Goal: Transaction & Acquisition: Book appointment/travel/reservation

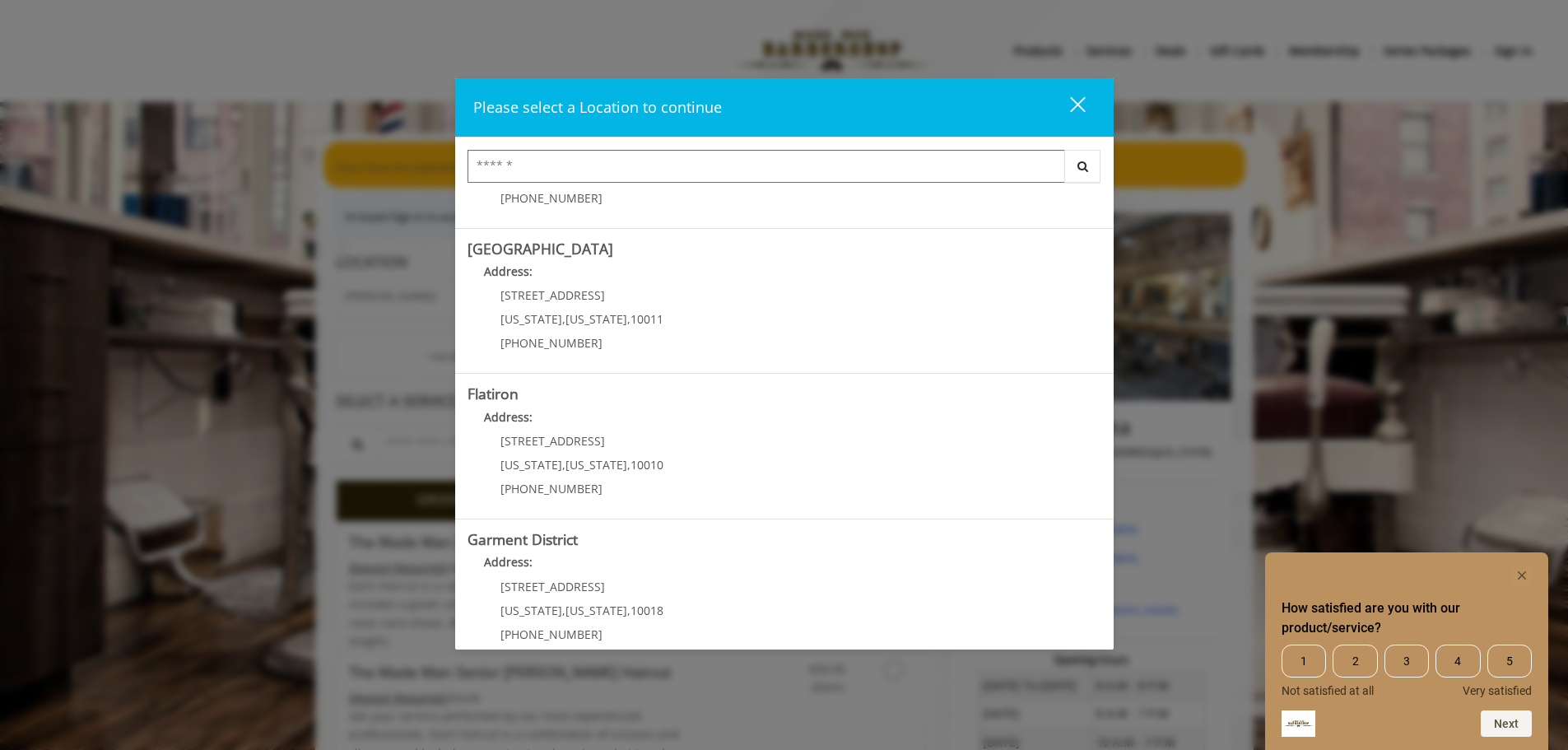
scroll to position [277, 0]
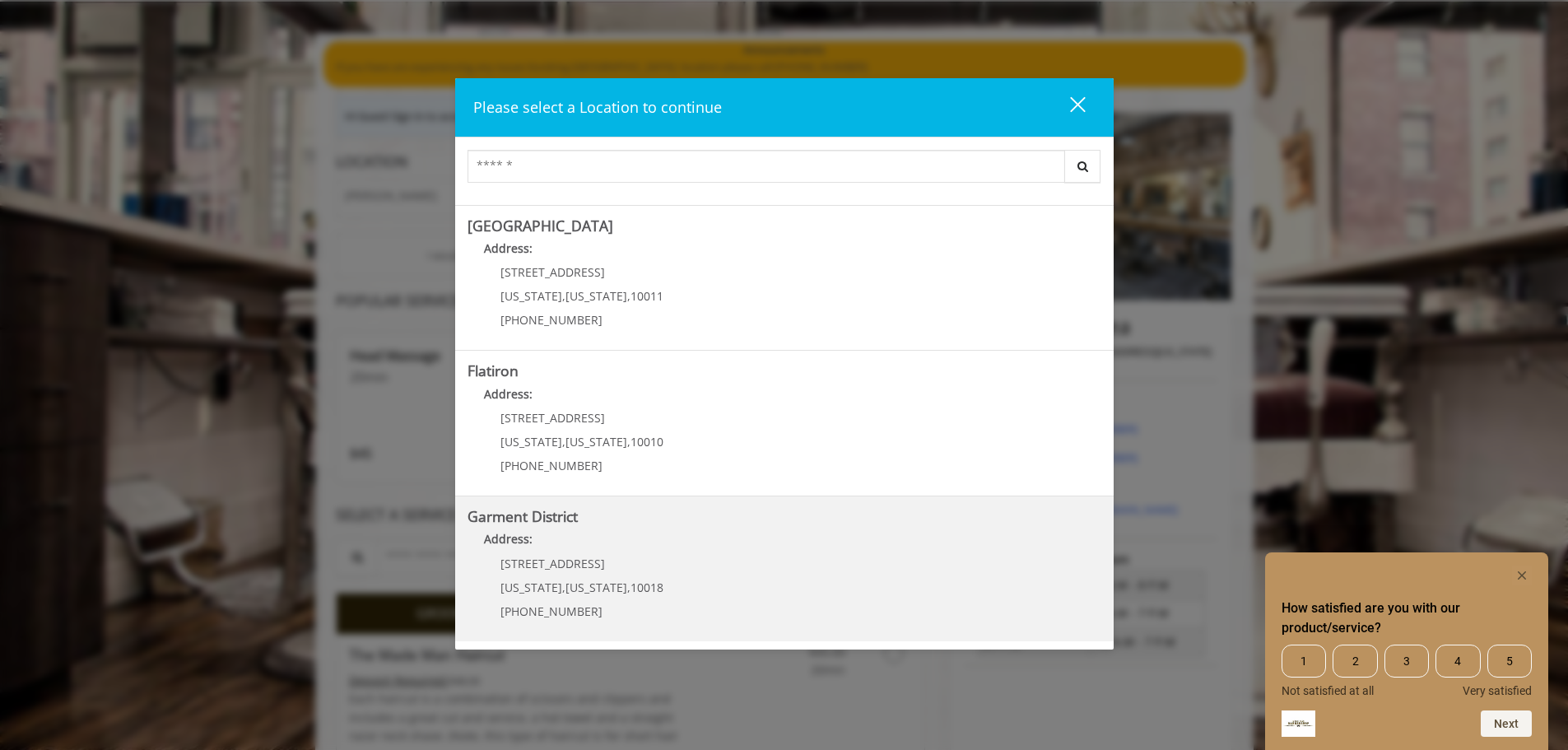
click at [655, 568] on div "1400 Broadway New York , New York , 10018 (212) 997-4247" at bounding box center [570, 593] width 204 height 72
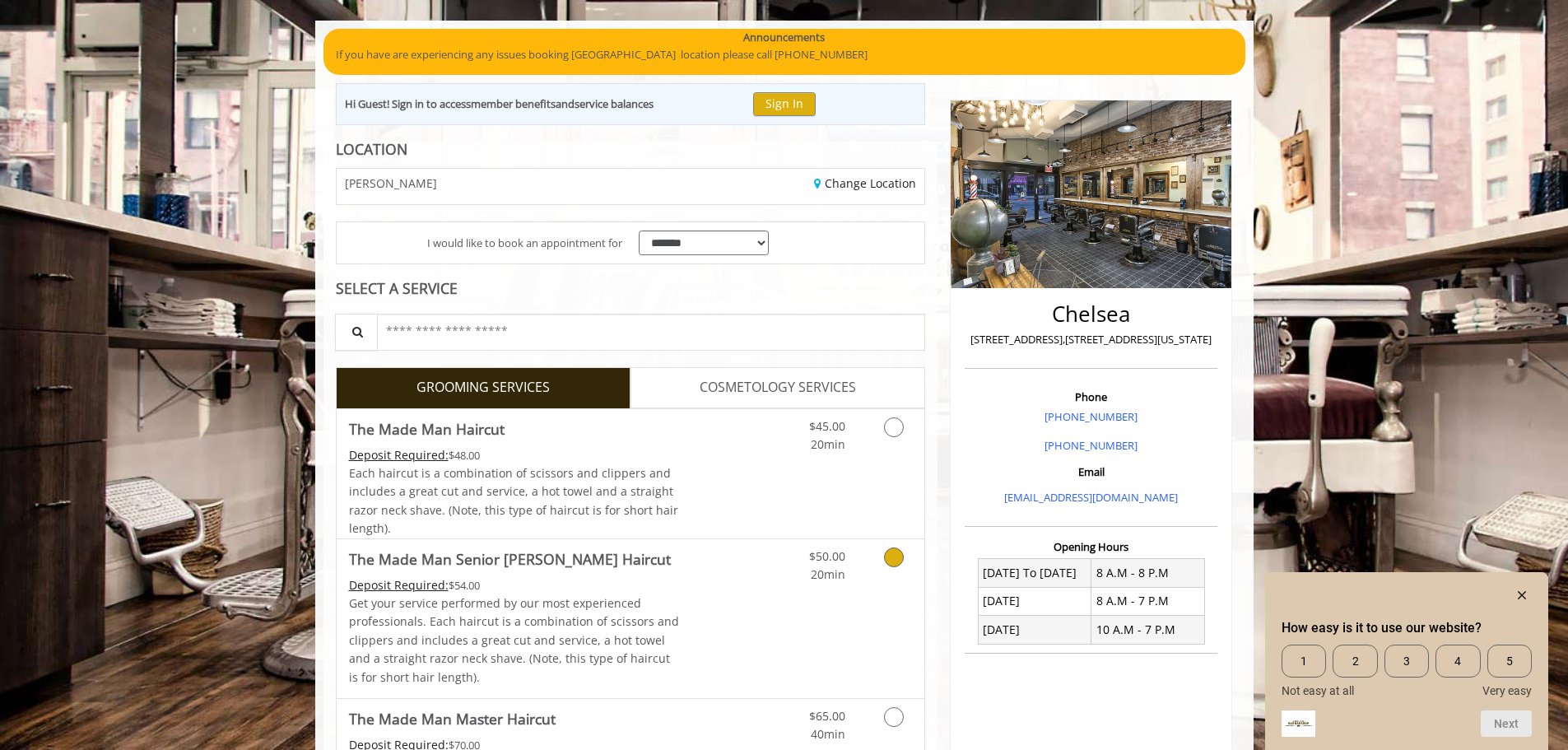
scroll to position [114, 0]
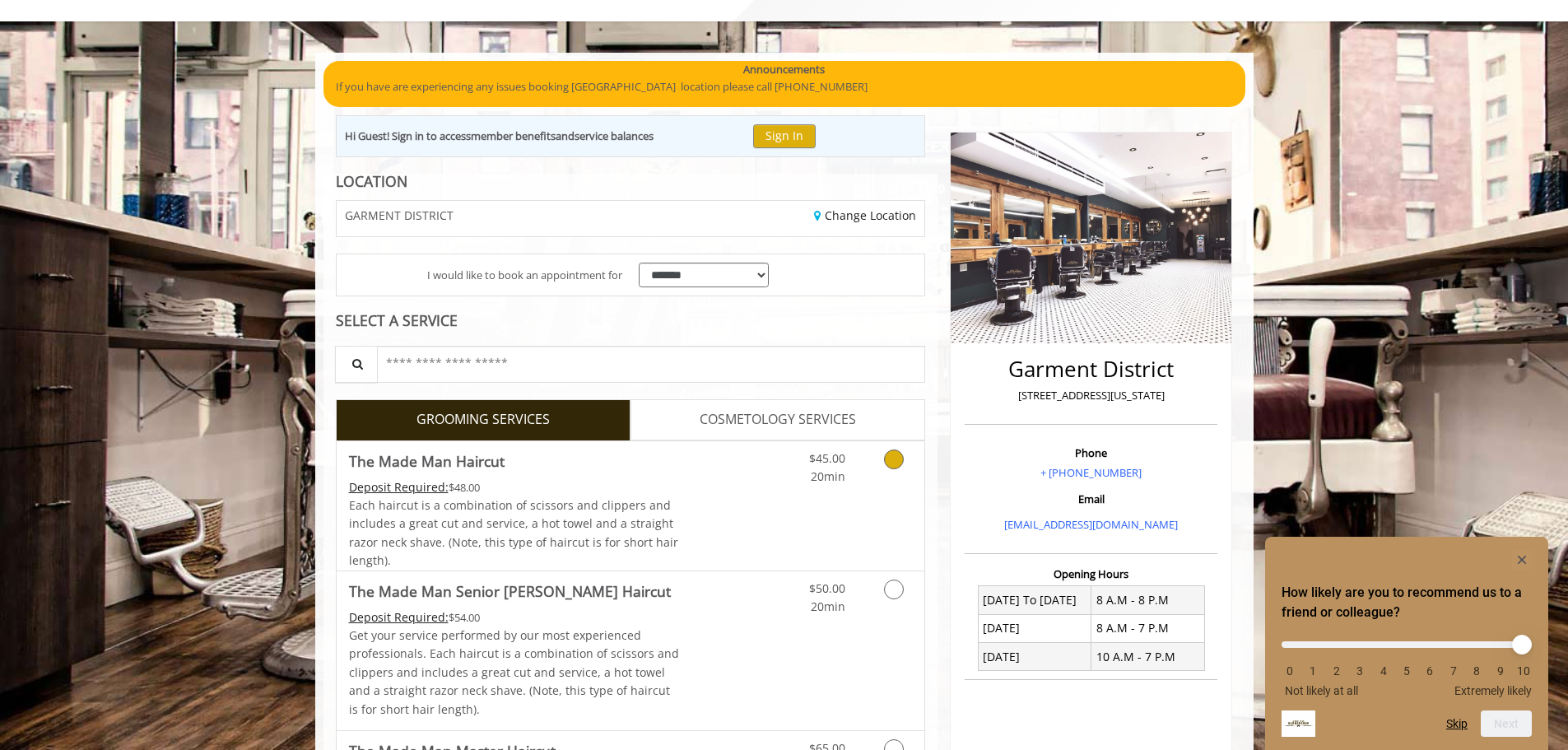
scroll to position [82, 0]
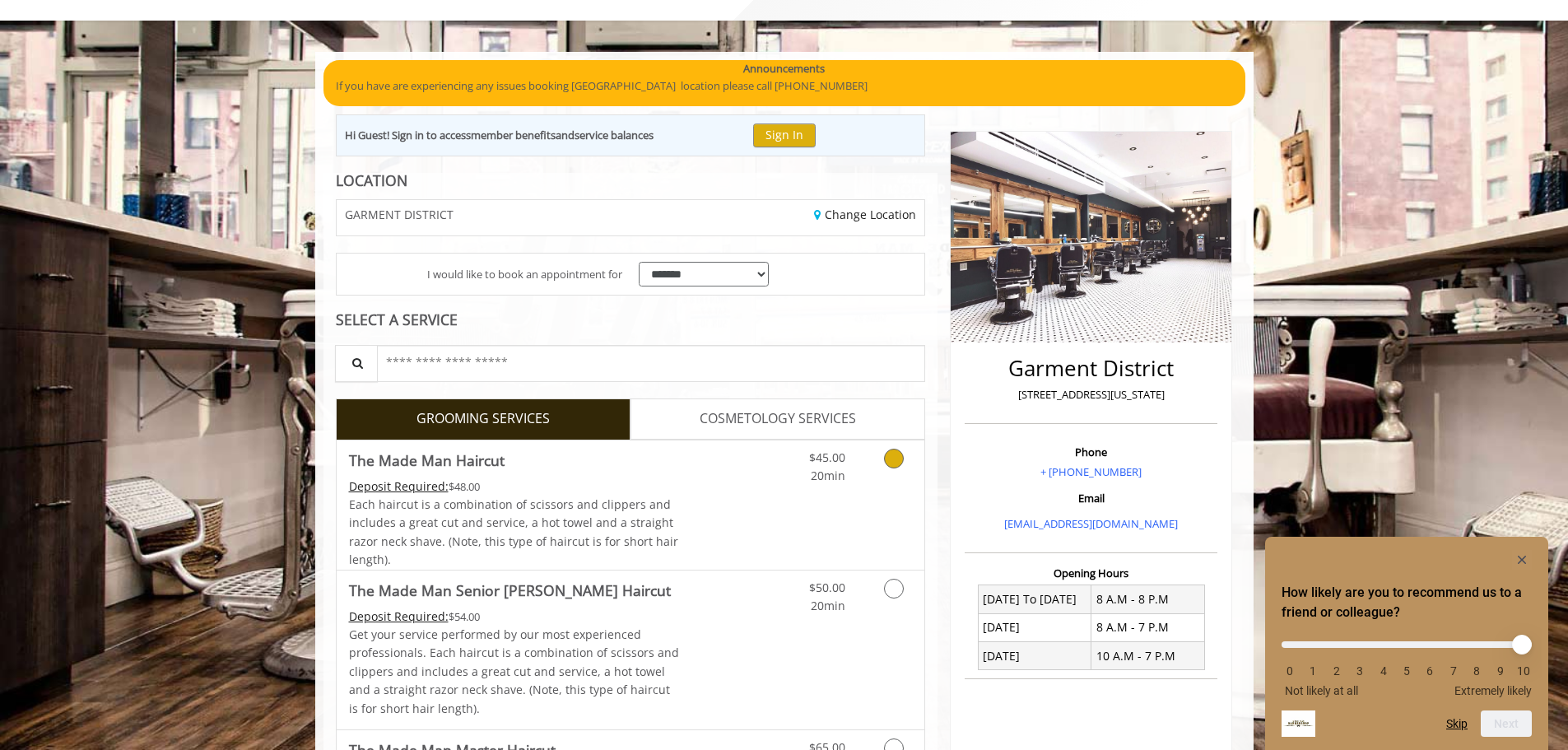
click at [413, 491] on Haircut "Deposit Required:" at bounding box center [398, 486] width 100 height 15
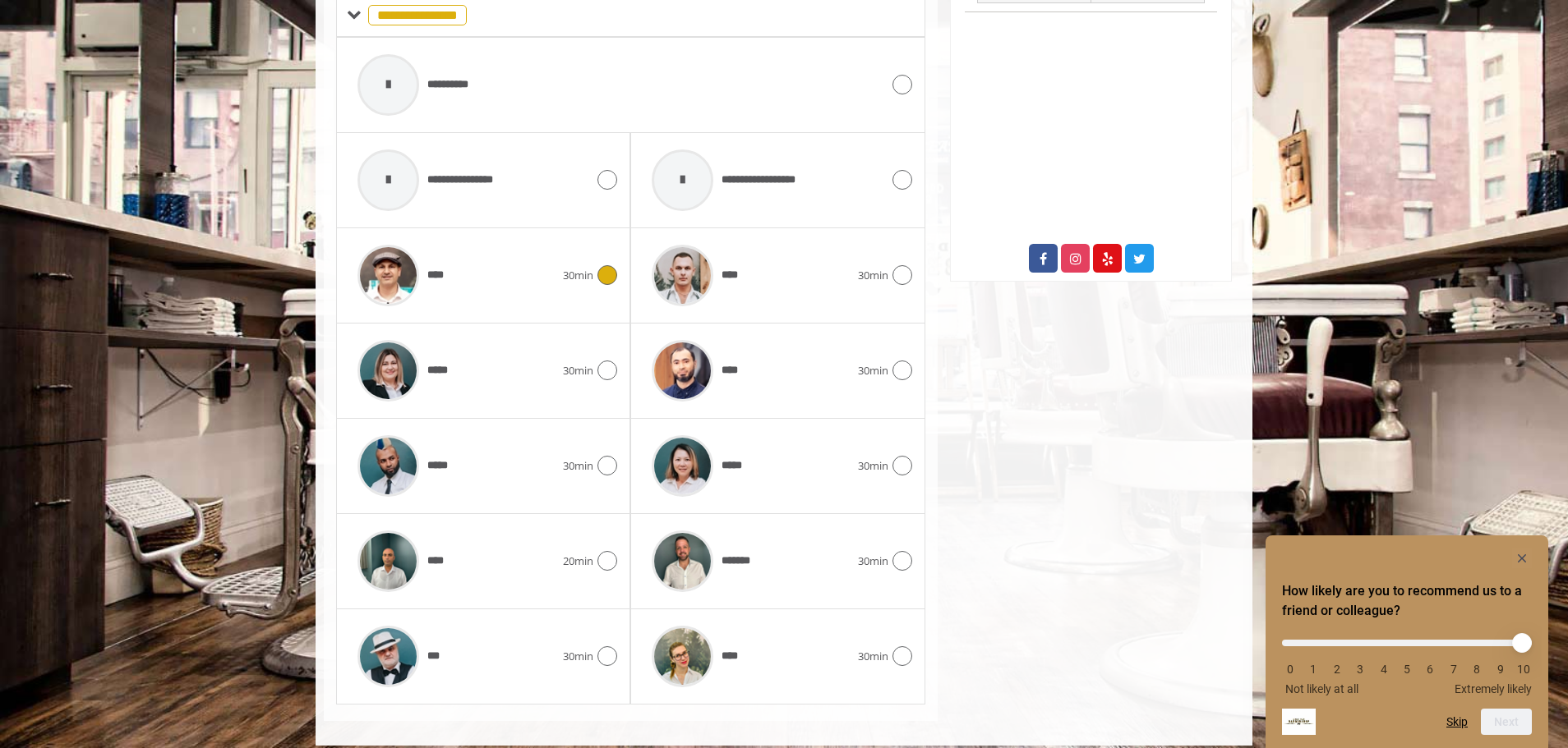
scroll to position [762, 0]
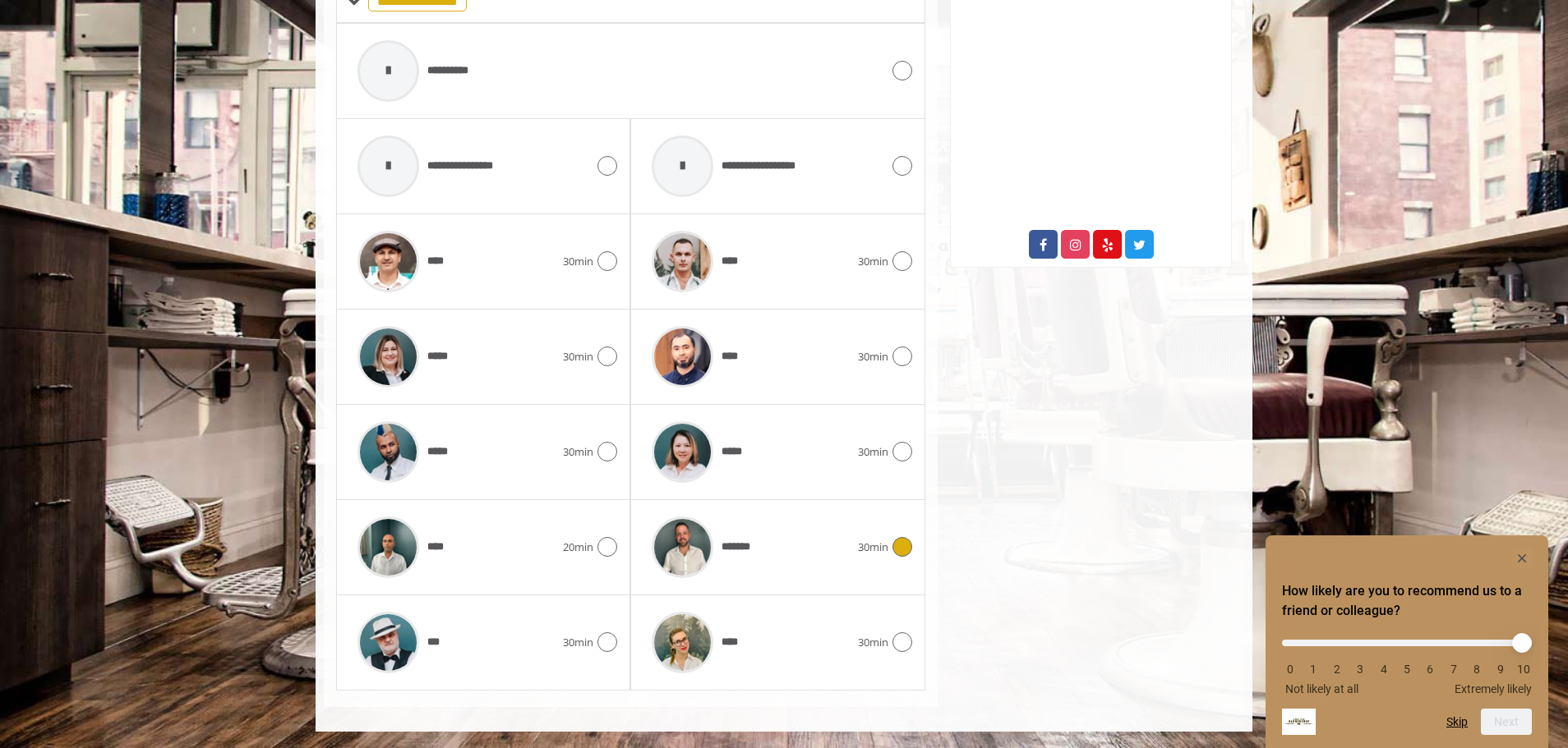
click at [832, 547] on div "*******" at bounding box center [751, 548] width 214 height 78
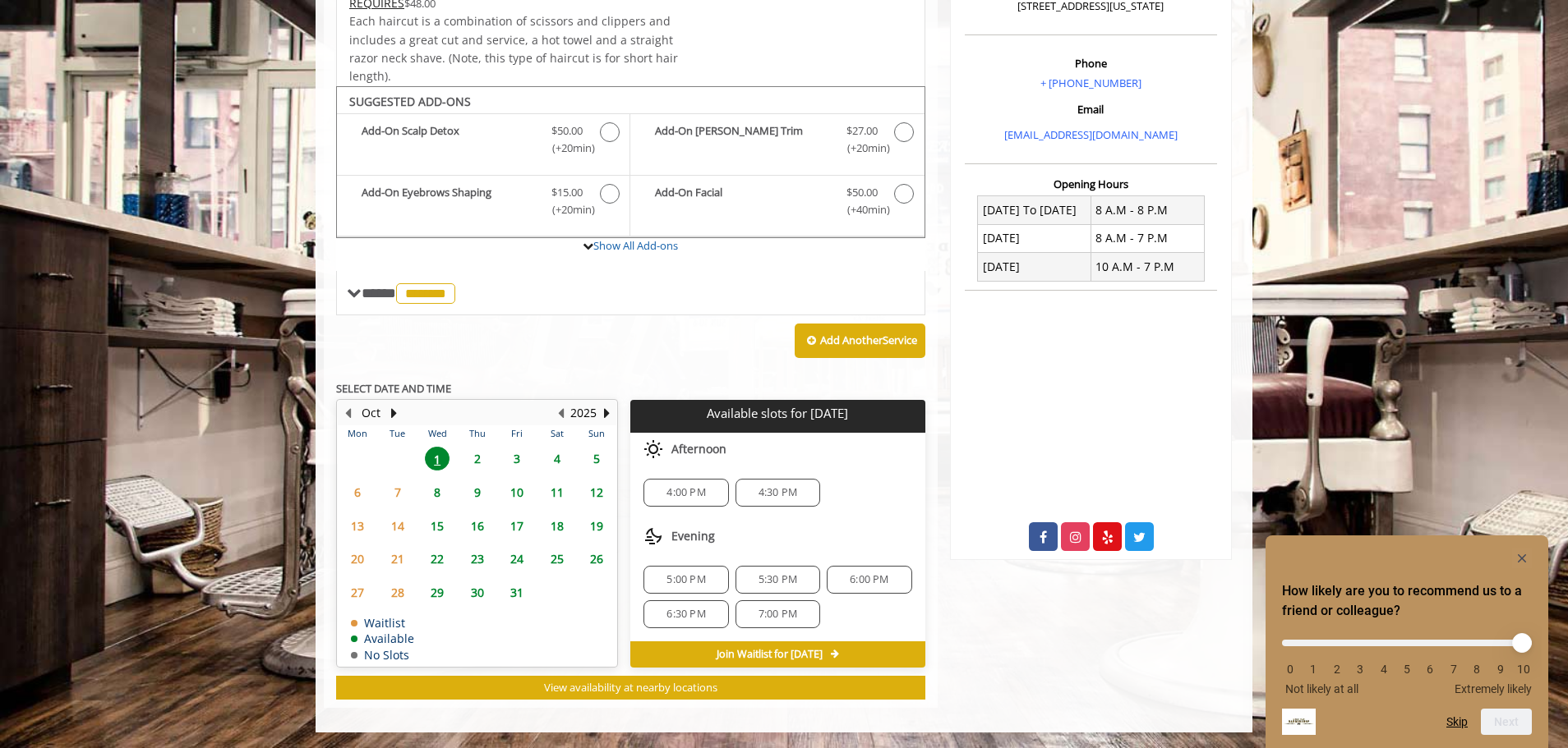
scroll to position [470, 0]
click at [792, 608] on span "7:00 PM" at bounding box center [777, 613] width 38 height 13
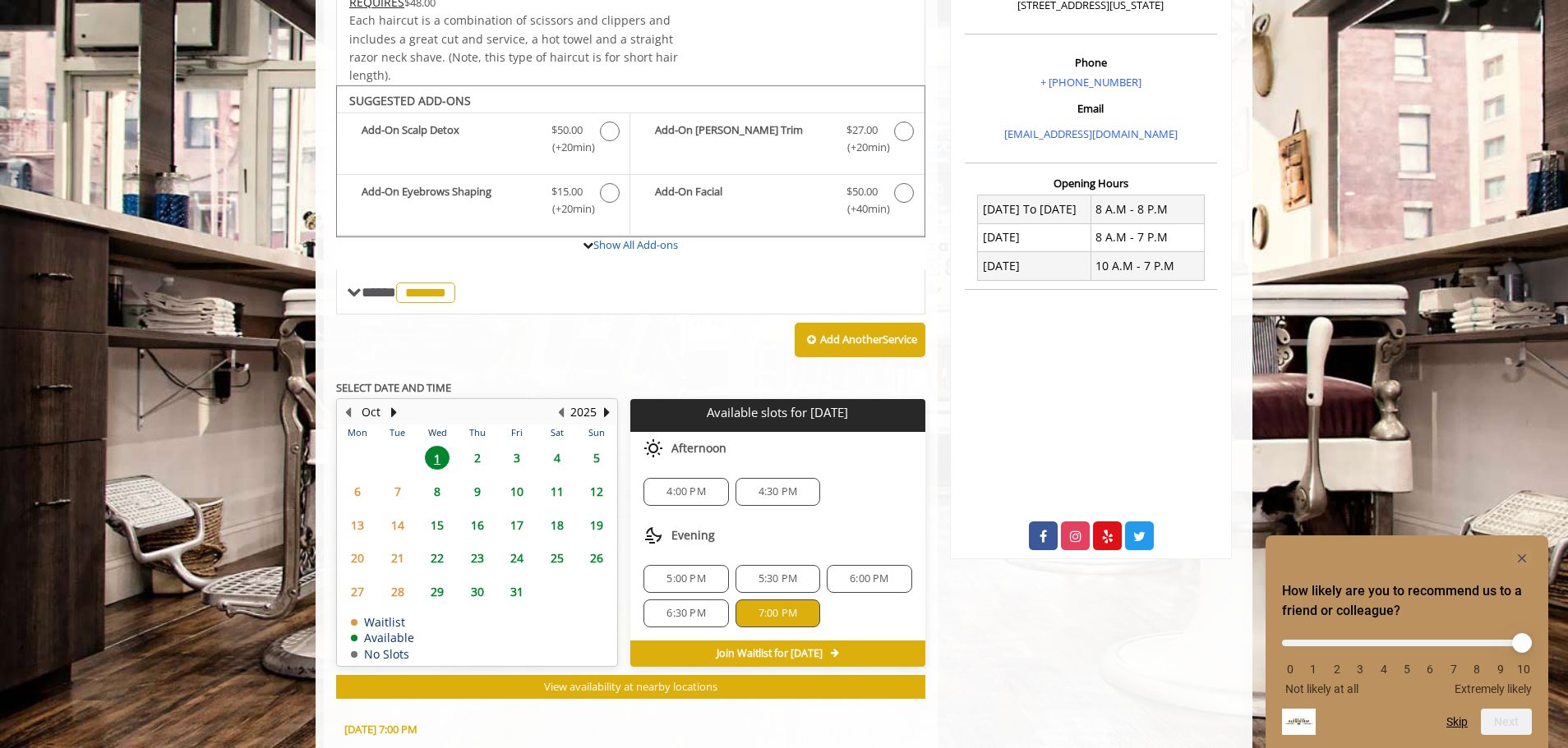
scroll to position [767, 0]
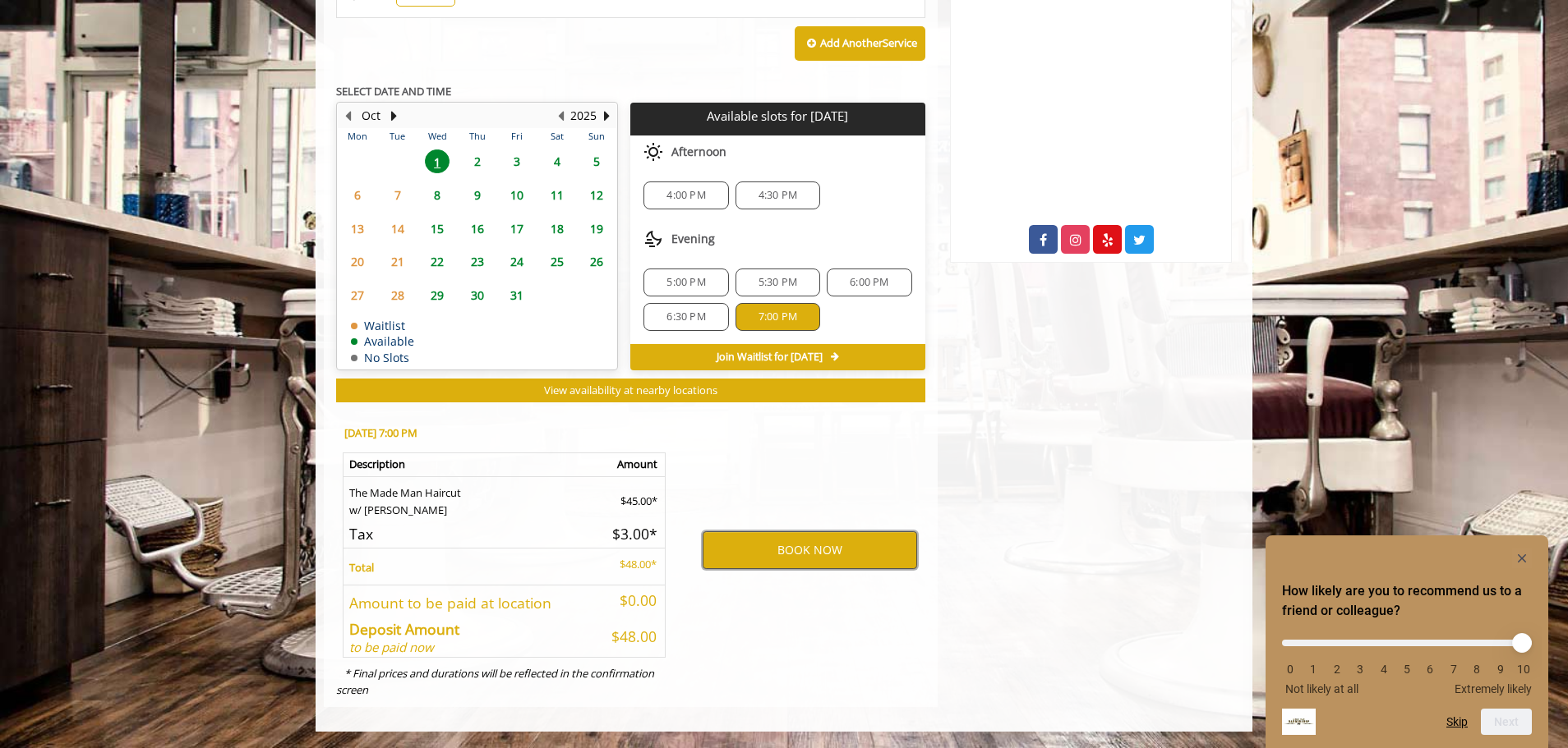
click at [774, 555] on button "BOOK NOW" at bounding box center [809, 550] width 215 height 38
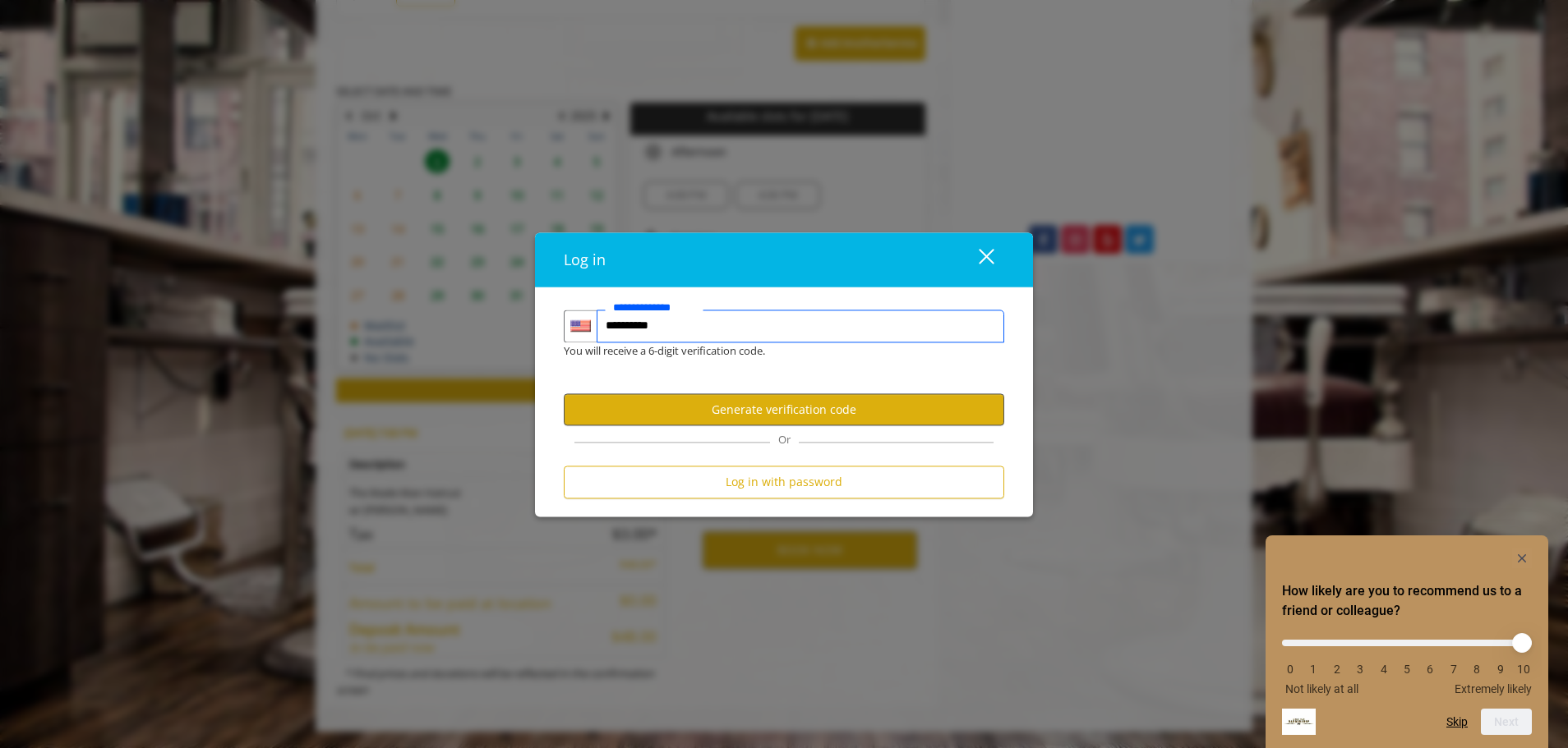
type input "**********"
click at [791, 408] on button "Generate verification code" at bounding box center [784, 410] width 441 height 32
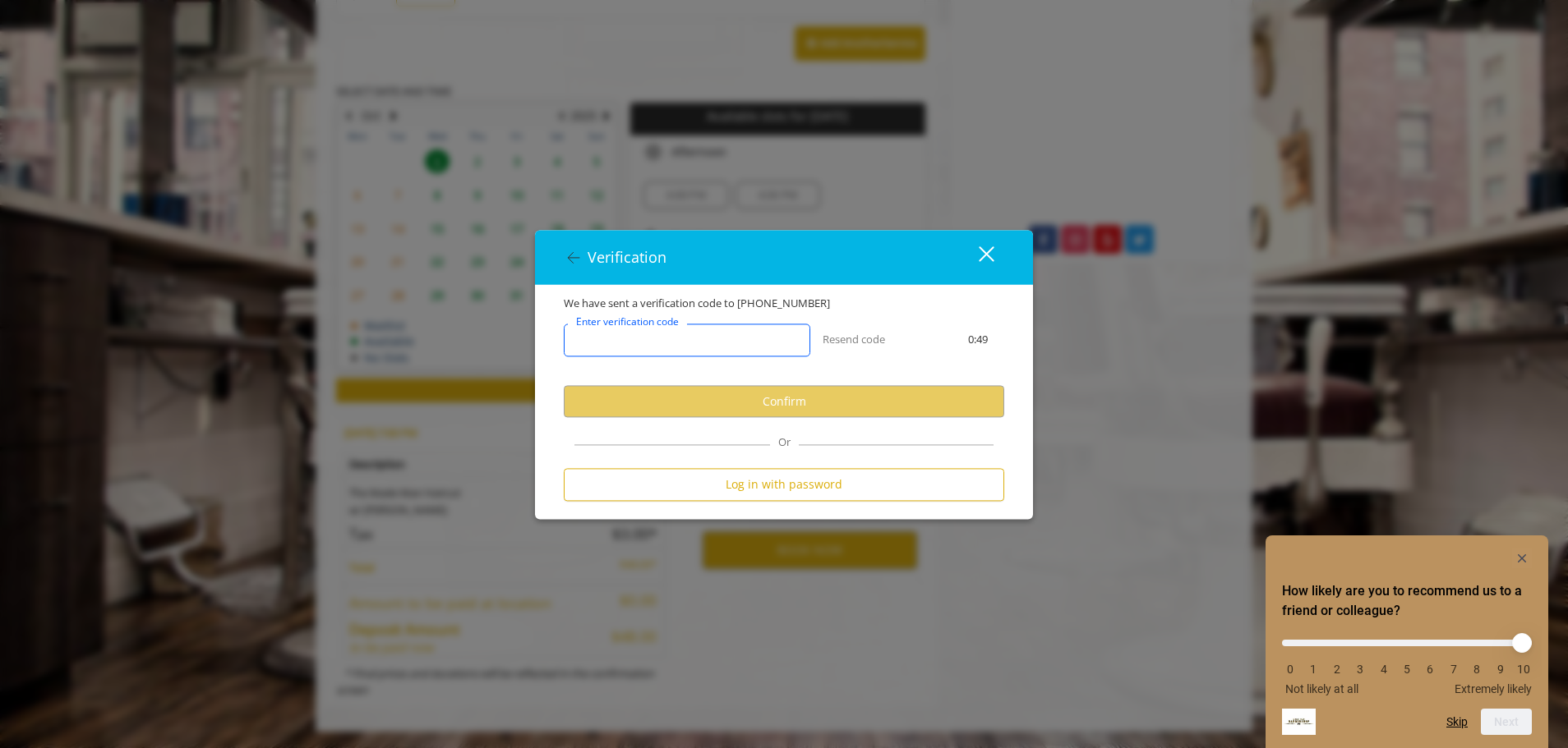
click at [707, 340] on input "Enter verification code" at bounding box center [687, 340] width 246 height 33
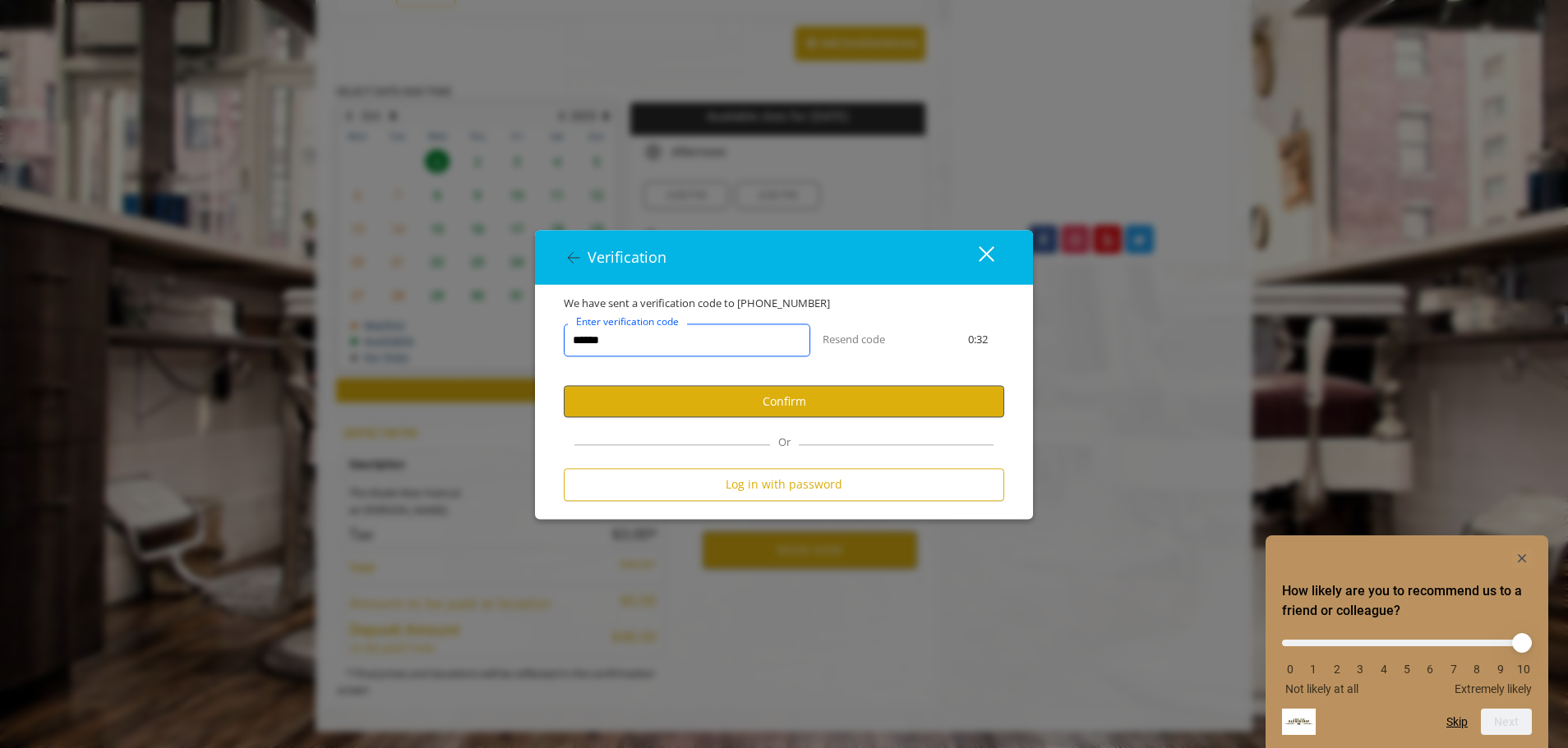
type input "******"
click at [683, 396] on button "Confirm" at bounding box center [784, 402] width 441 height 32
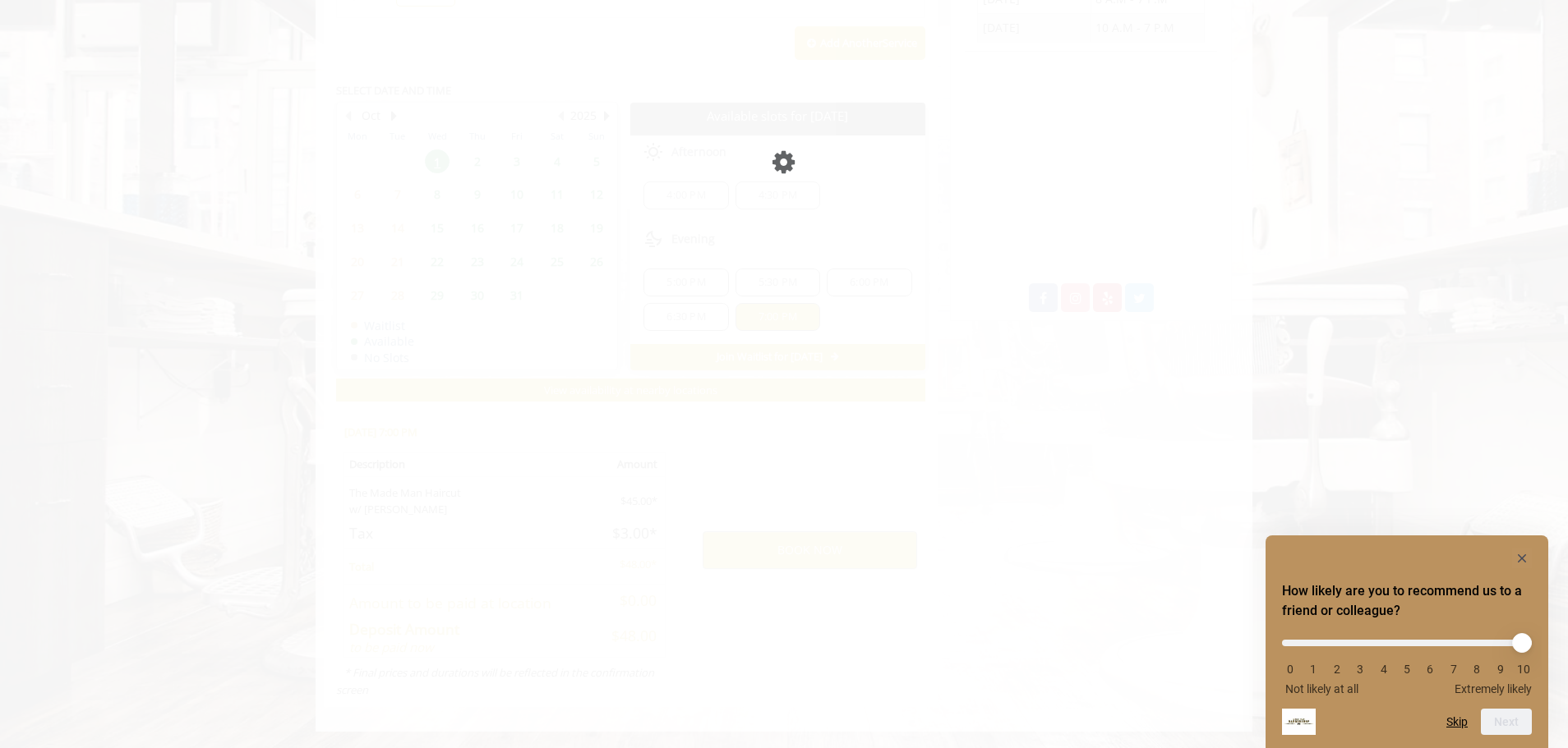
scroll to position [708, 0]
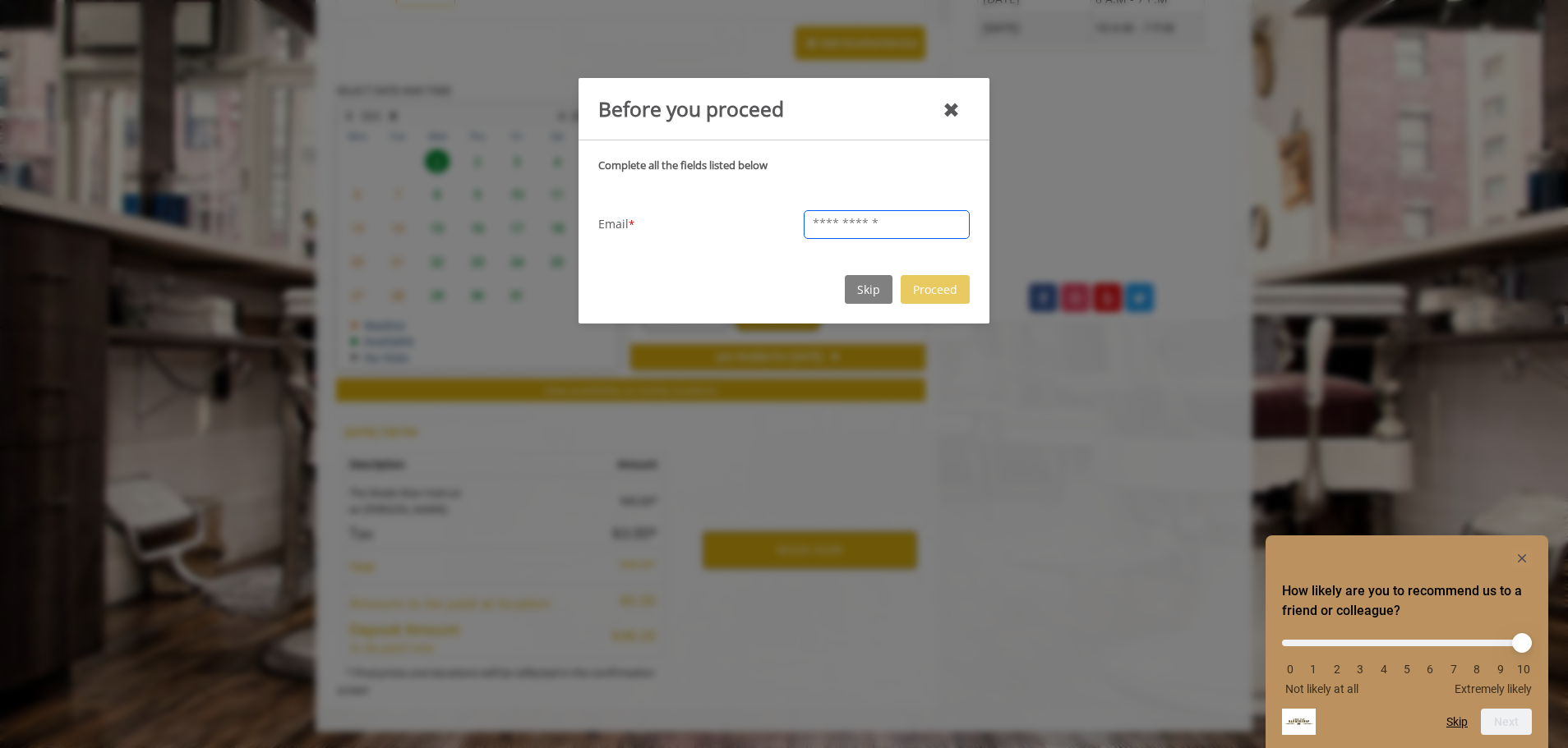
click at [862, 229] on input "text" at bounding box center [886, 225] width 166 height 29
type input "**********"
click at [935, 291] on button "Proceed" at bounding box center [934, 290] width 69 height 29
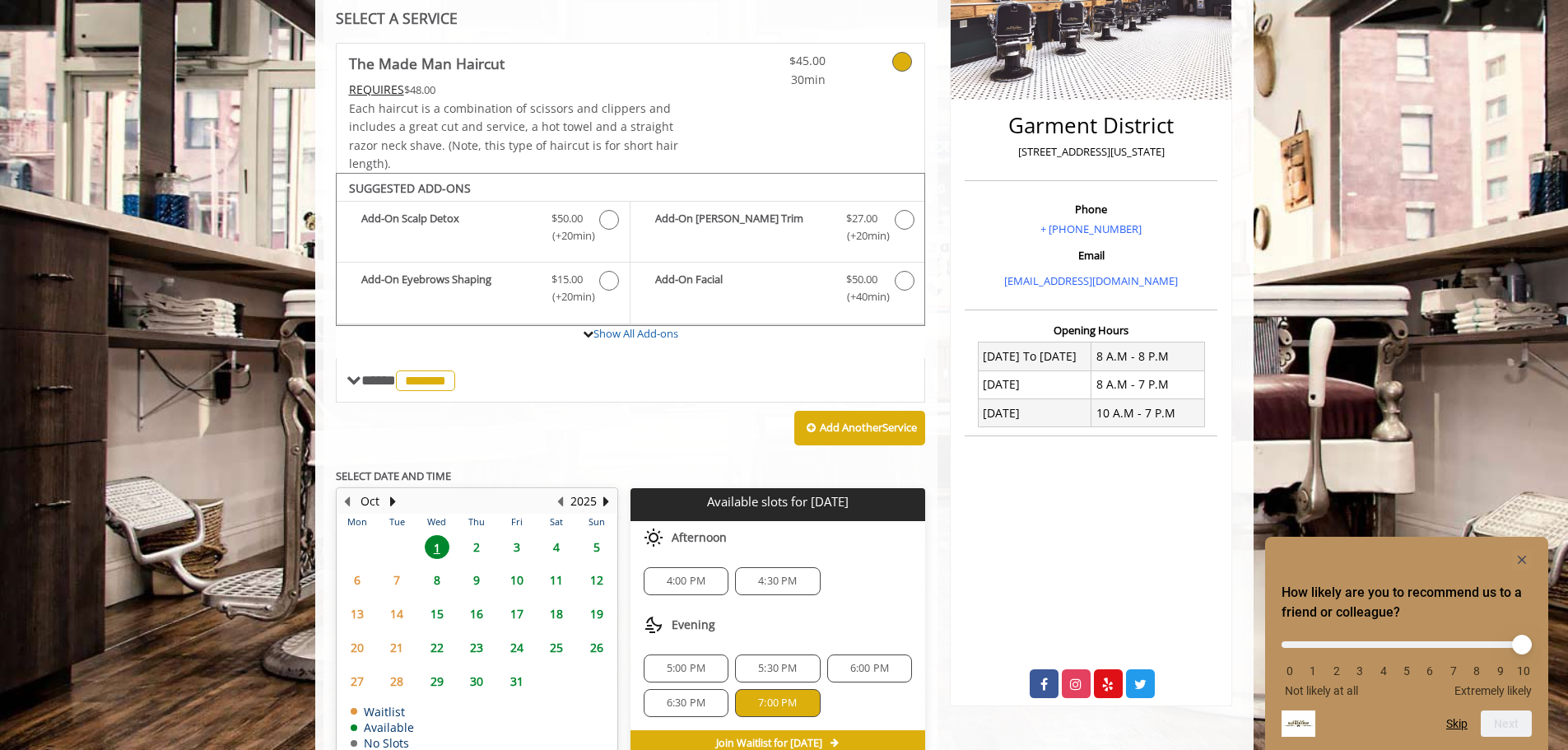
scroll to position [329, 0]
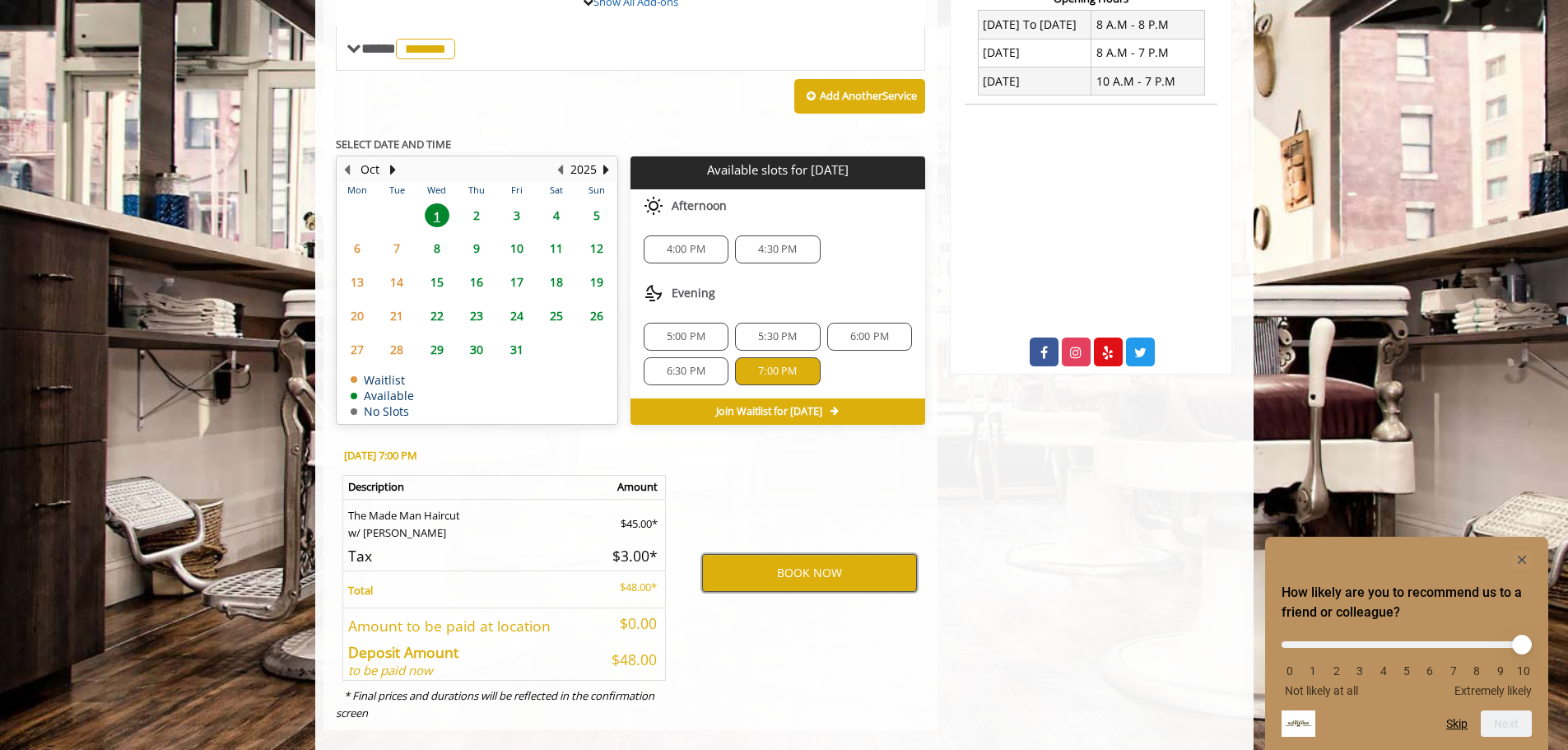
click at [753, 570] on button "BOOK NOW" at bounding box center [809, 573] width 215 height 38
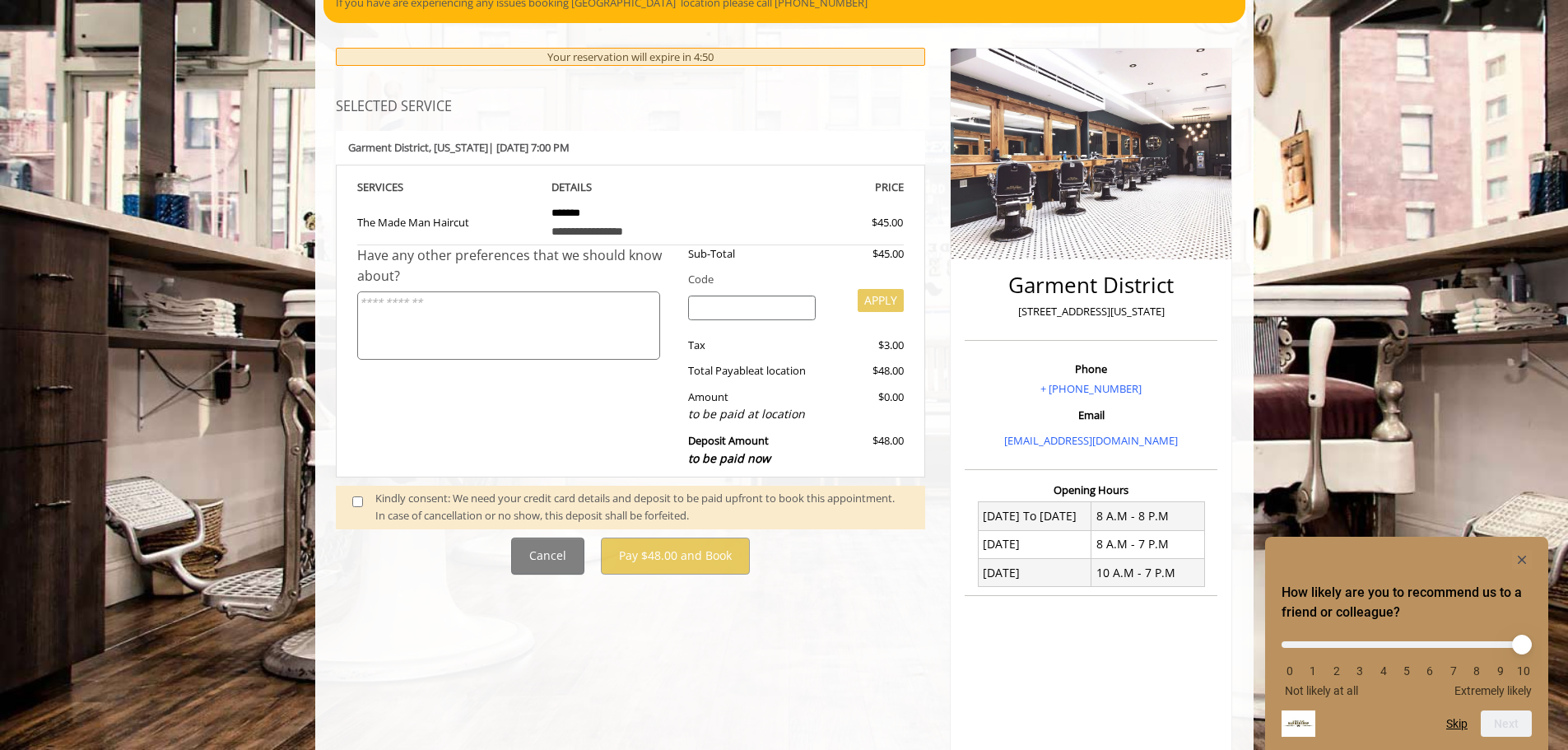
scroll to position [181, 0]
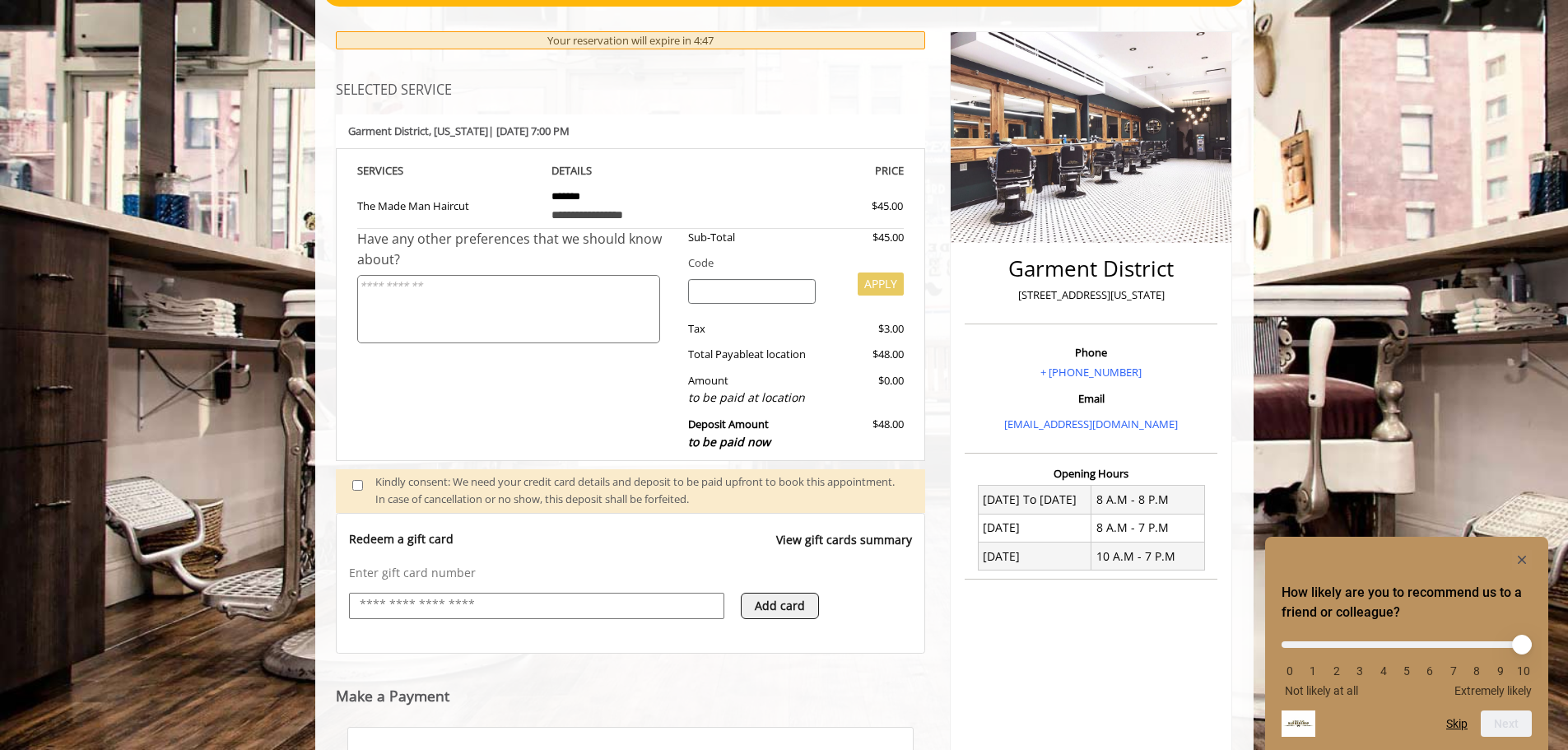
click at [451, 604] on input "text" at bounding box center [537, 605] width 357 height 20
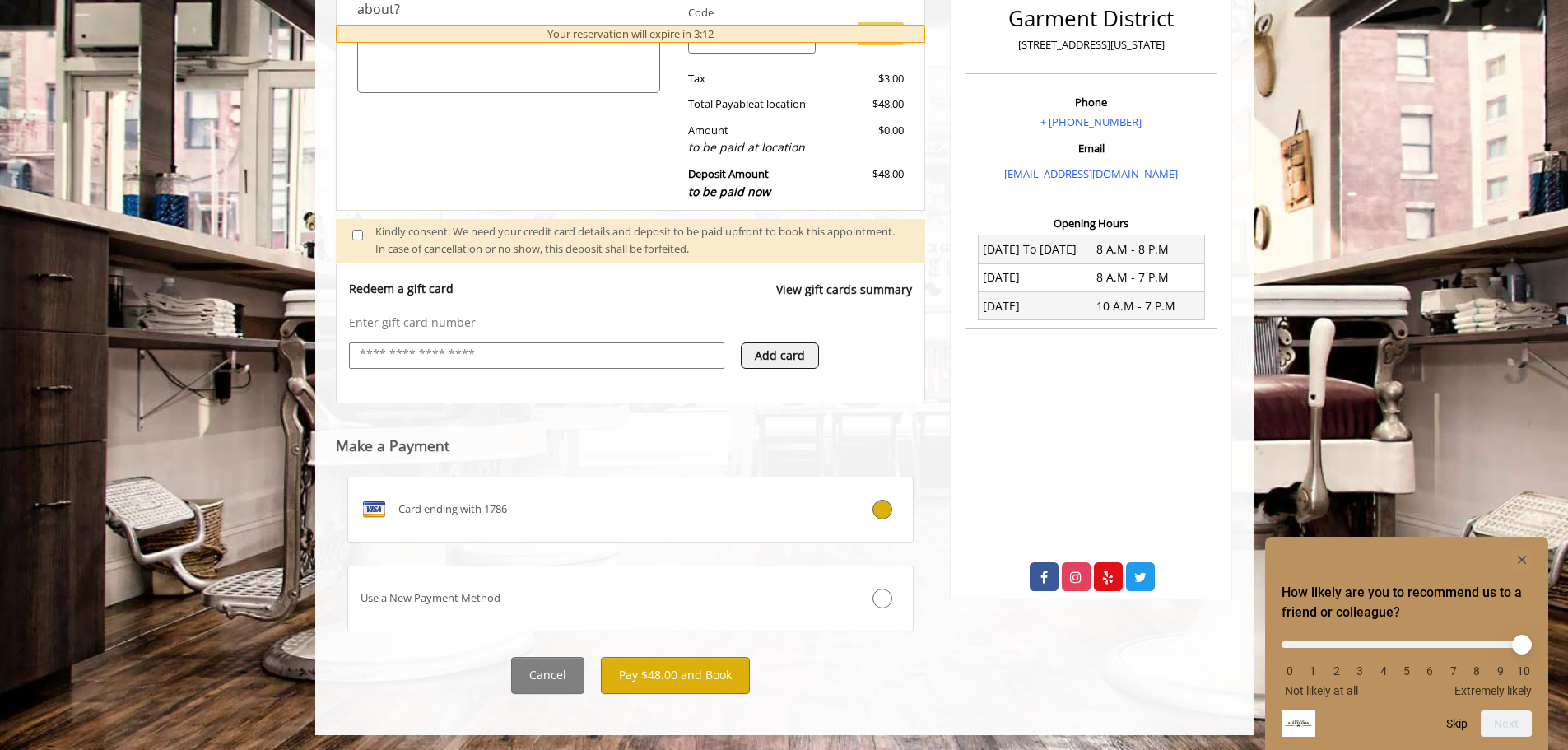
scroll to position [433, 0]
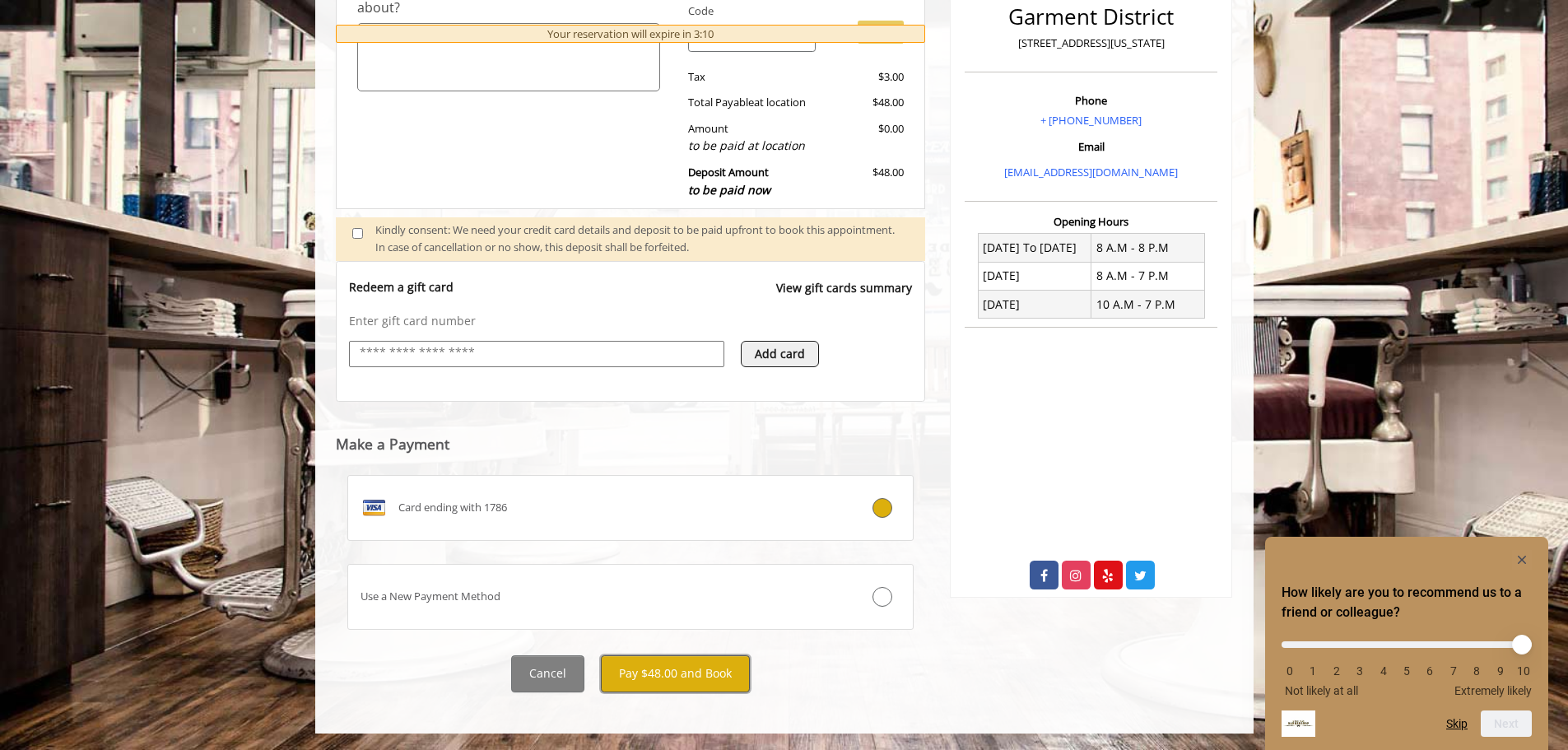
click at [677, 677] on button "Pay $48.00 and Book" at bounding box center [675, 674] width 149 height 37
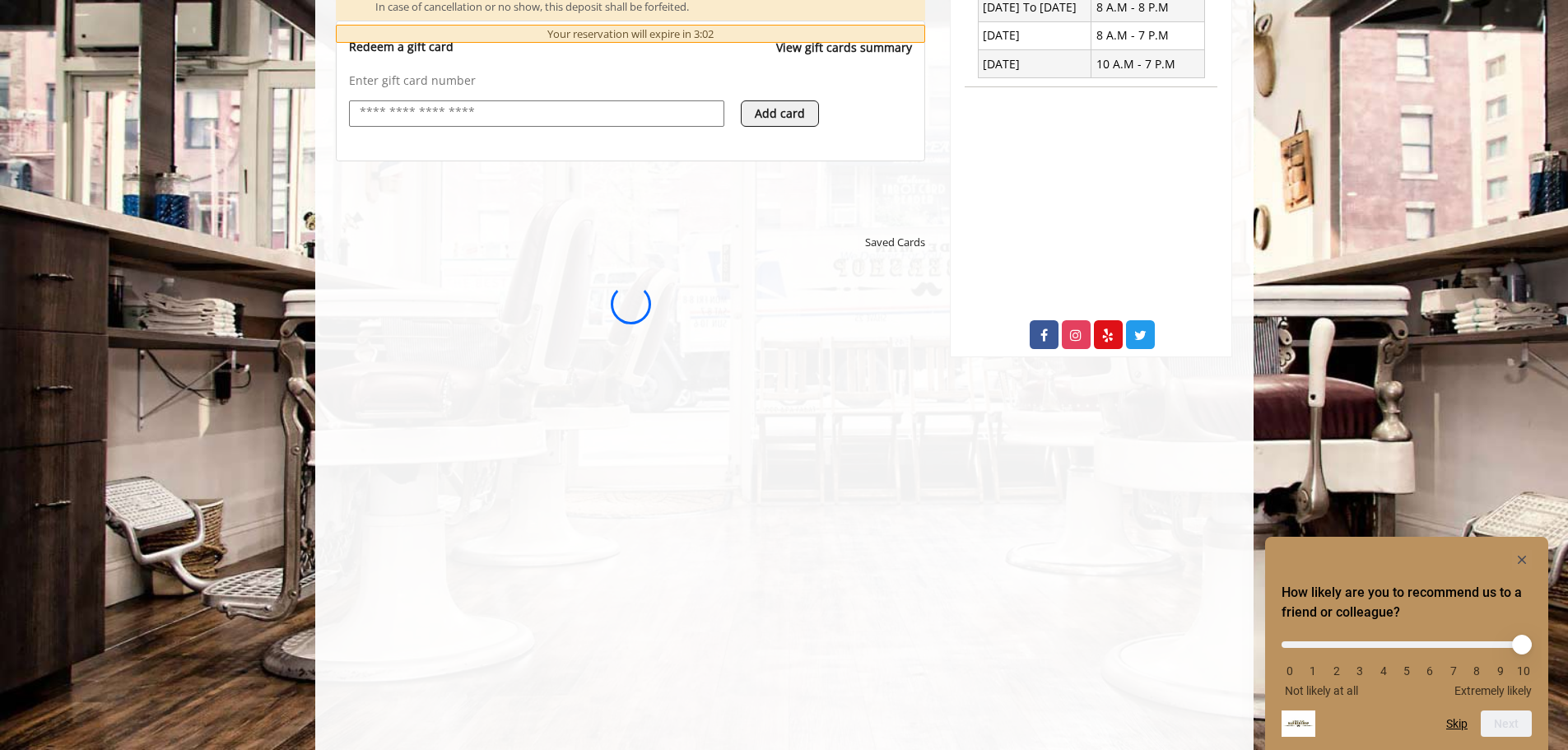
scroll to position [674, 0]
